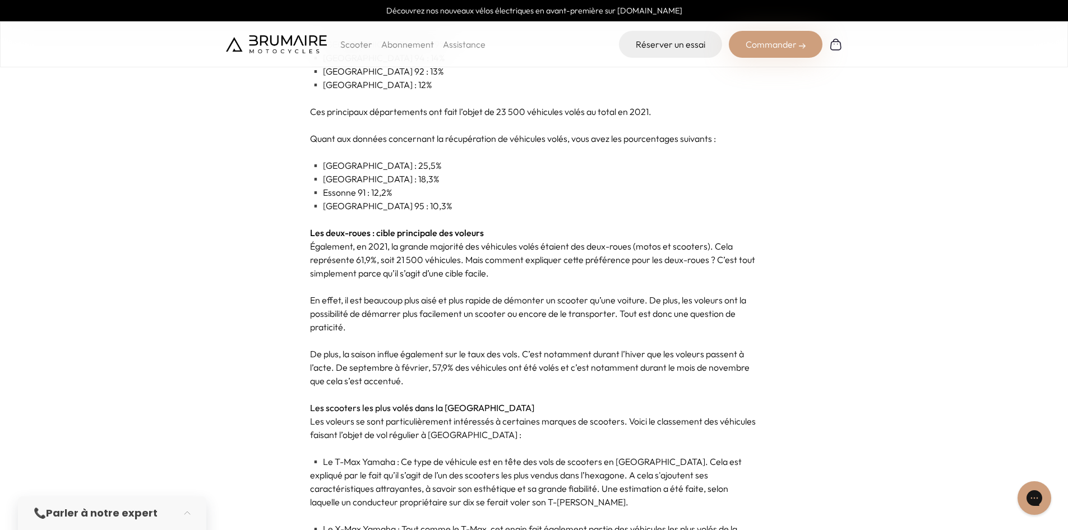
scroll to position [953, 0]
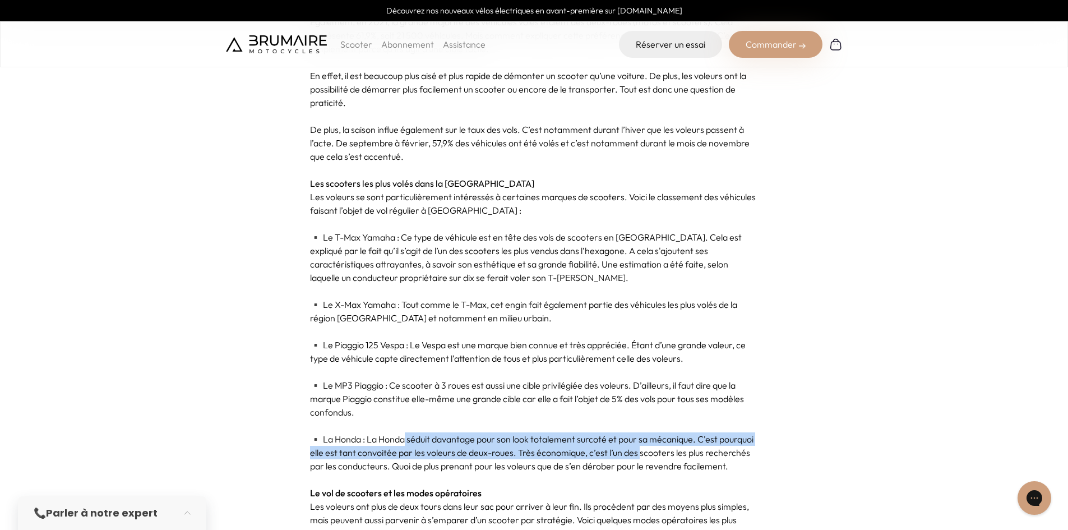
drag, startPoint x: 407, startPoint y: 438, endPoint x: 640, endPoint y: 459, distance: 234.1
click at [640, 459] on p "▪️ La Honda : La Honda séduit davantage pour son look totalement surcoté et pou…" at bounding box center [534, 452] width 448 height 40
click at [654, 443] on p "▪️ La Honda : La Honda séduit davantage pour son look totalement surcoté et pou…" at bounding box center [534, 452] width 448 height 40
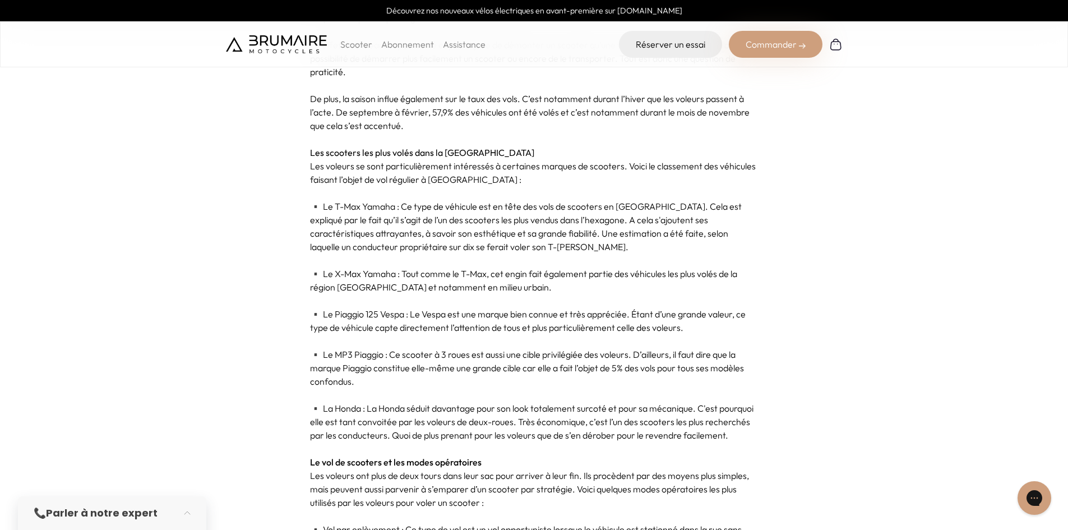
scroll to position [1009, 0]
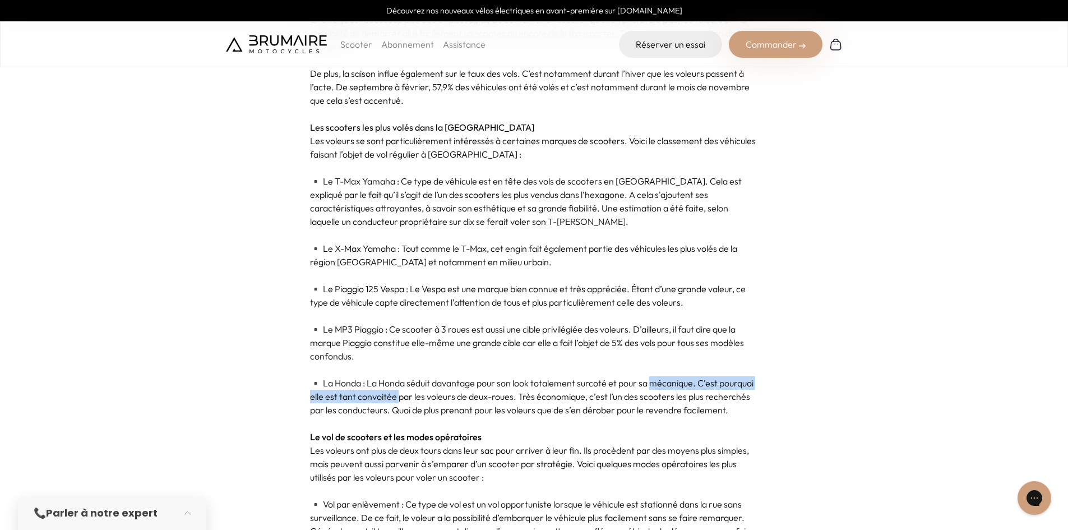
drag, startPoint x: 433, startPoint y: 399, endPoint x: 507, endPoint y: 425, distance: 78.9
click at [658, 382] on p "▪️ La Honda : La Honda séduit davantage pour son look totalement surcoté et pou…" at bounding box center [534, 396] width 448 height 40
click at [389, 412] on p "▪️ La Honda : La Honda séduit davantage pour son look totalement surcoté et pou…" at bounding box center [534, 396] width 448 height 40
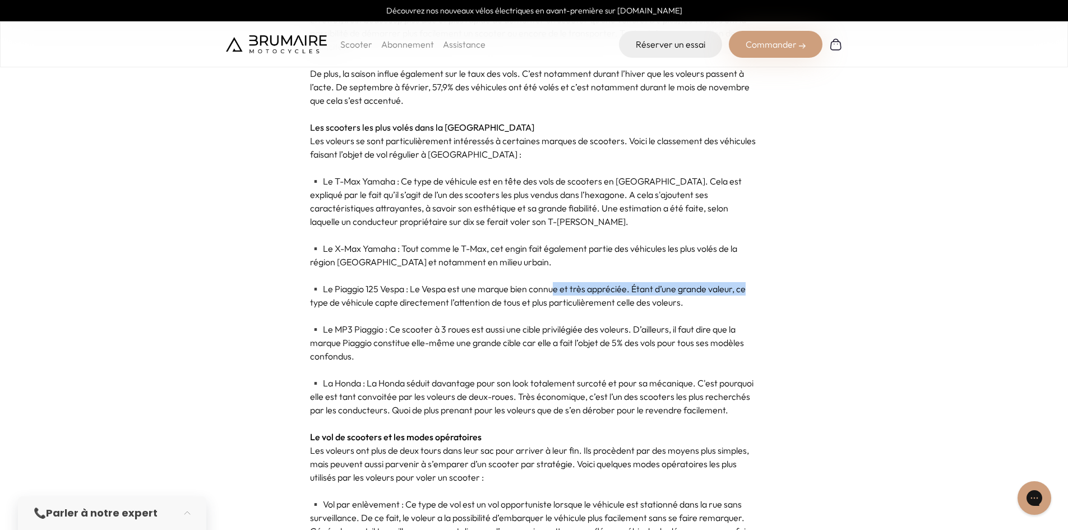
drag, startPoint x: 581, startPoint y: 285, endPoint x: 753, endPoint y: 295, distance: 171.8
click at [753, 295] on p "▪️ Le Piaggio 125 Vespa : Le Vespa est une marque bien connue et très appréciée…" at bounding box center [534, 295] width 448 height 27
click at [727, 312] on p at bounding box center [534, 315] width 448 height 13
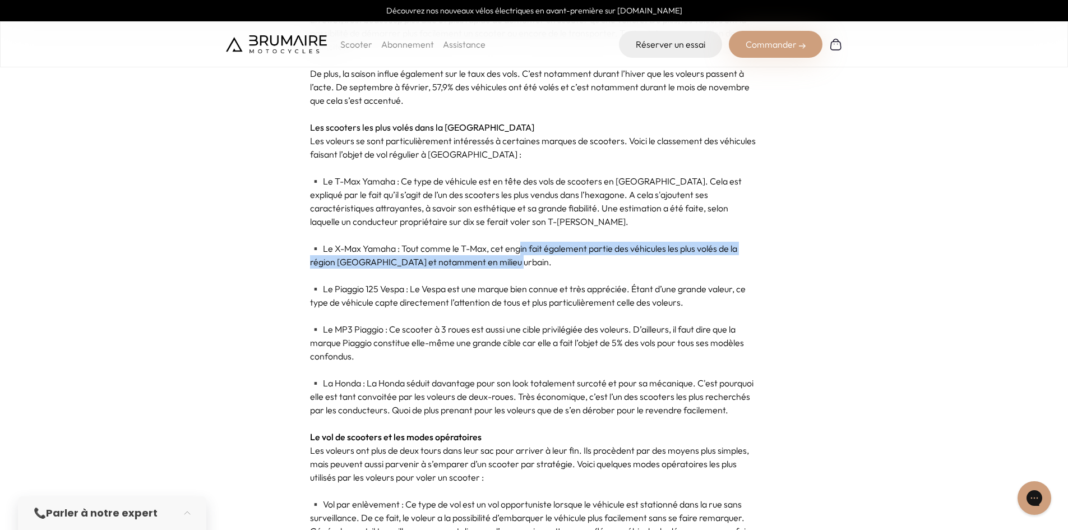
drag, startPoint x: 545, startPoint y: 255, endPoint x: 604, endPoint y: 261, distance: 59.2
click at [604, 261] on p "▪️ Le X-Max Yamaha : Tout comme le T-Max, cet engin fait également partie des v…" at bounding box center [534, 255] width 448 height 27
click at [580, 267] on p "▪️ Le X-Max Yamaha : Tout comme le T-Max, cet engin fait également partie des v…" at bounding box center [534, 255] width 448 height 27
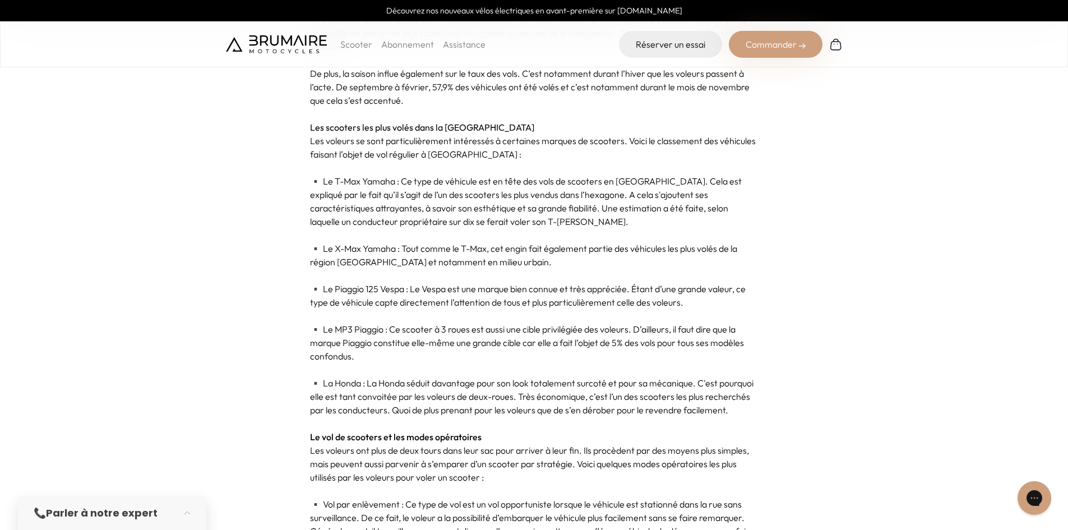
click at [373, 253] on p "▪️ Le X-Max Yamaha : Tout comme le T-Max, cet engin fait également partie des v…" at bounding box center [534, 255] width 448 height 27
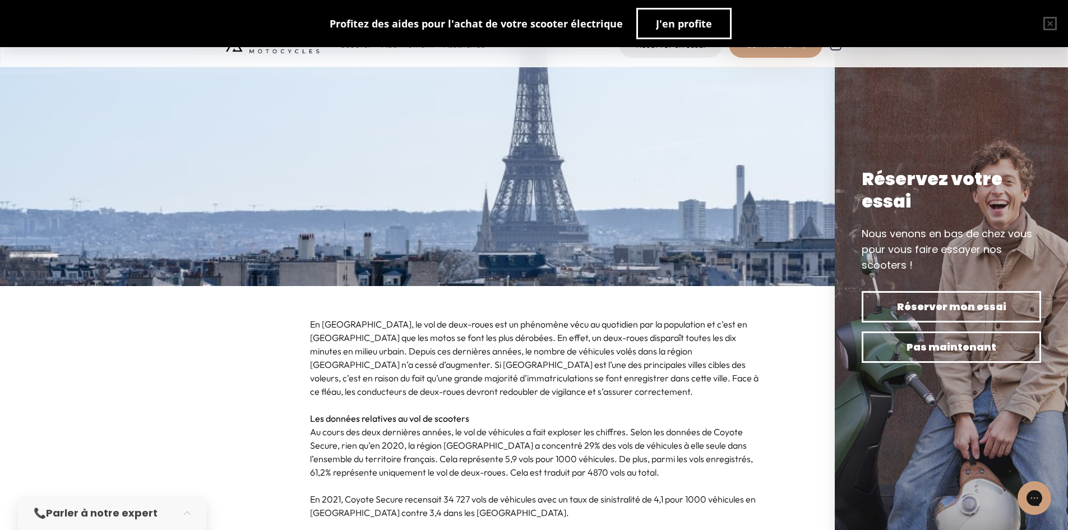
scroll to position [0, 0]
